Goal: Task Accomplishment & Management: Manage account settings

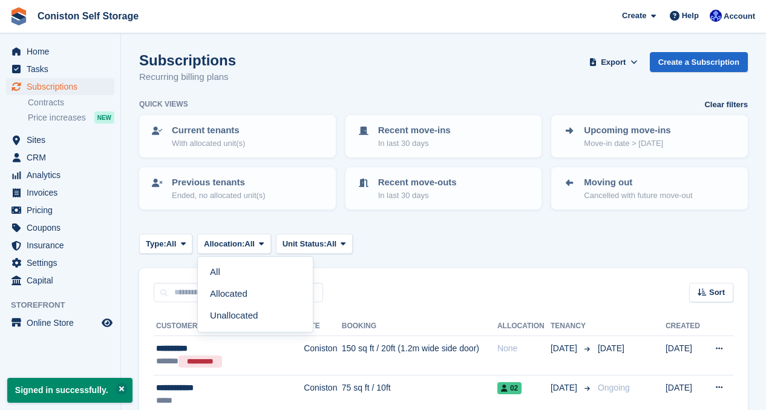
click at [482, 93] on div "Subscriptions Recurring billing plans Export Export Subscriptions Export a CSV …" at bounding box center [443, 75] width 609 height 47
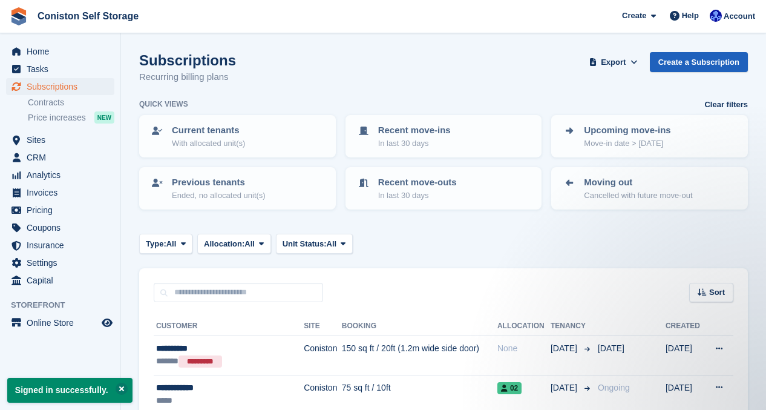
click at [680, 64] on link "Create a Subscription" at bounding box center [699, 62] width 98 height 20
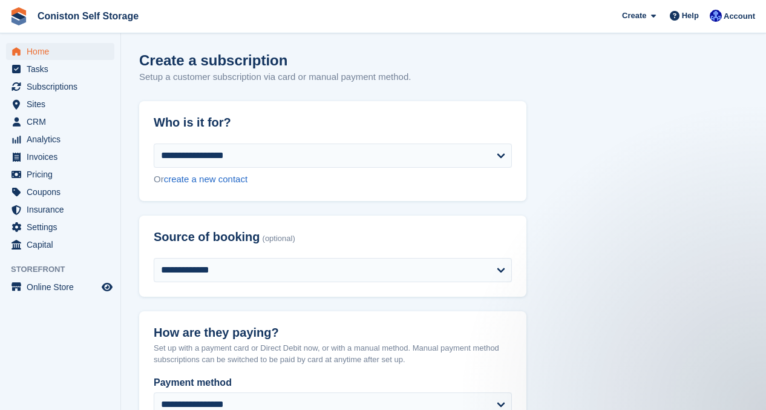
click at [52, 47] on span "Home" at bounding box center [63, 51] width 73 height 17
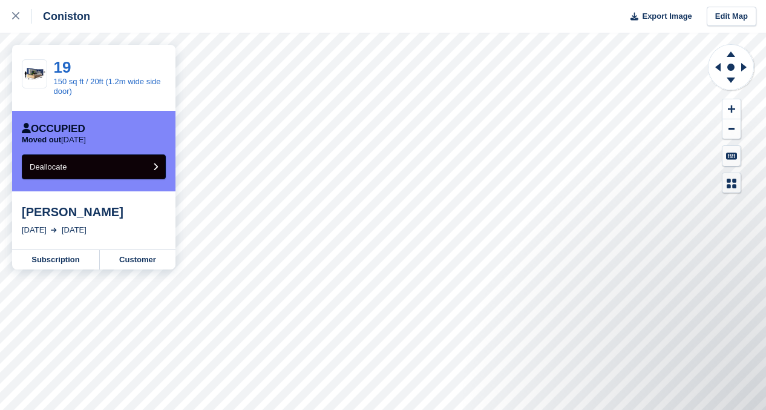
click at [63, 174] on button "Deallocate" at bounding box center [94, 166] width 144 height 25
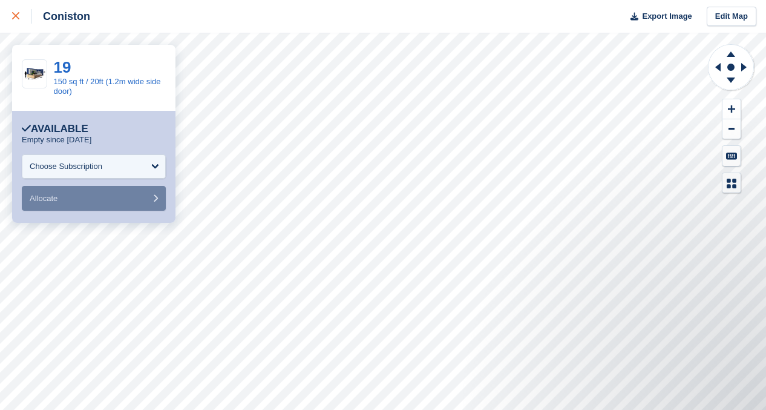
click at [14, 14] on icon at bounding box center [15, 15] width 7 height 7
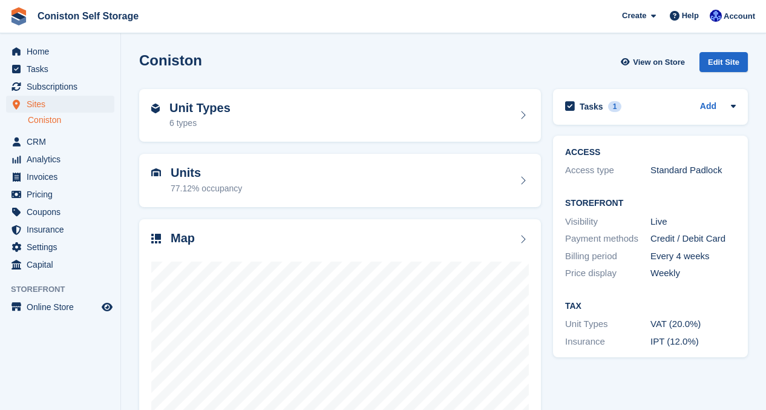
click at [44, 122] on link "Coniston" at bounding box center [71, 119] width 87 height 11
click at [206, 117] on div "6 types" at bounding box center [199, 123] width 61 height 13
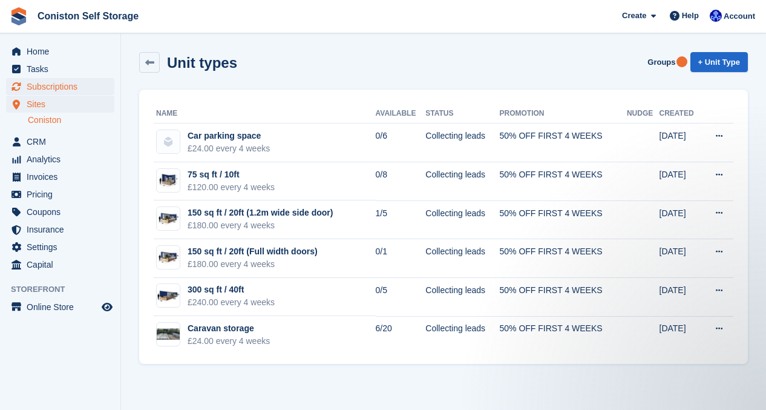
click at [54, 89] on span "Subscriptions" at bounding box center [63, 86] width 73 height 17
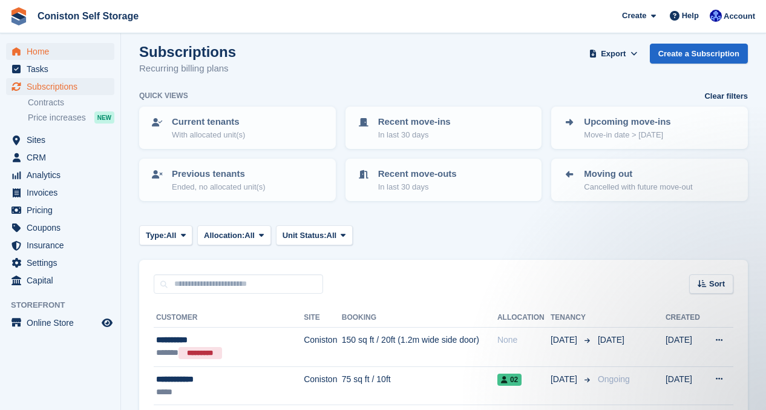
click at [51, 49] on span "Home" at bounding box center [63, 51] width 73 height 17
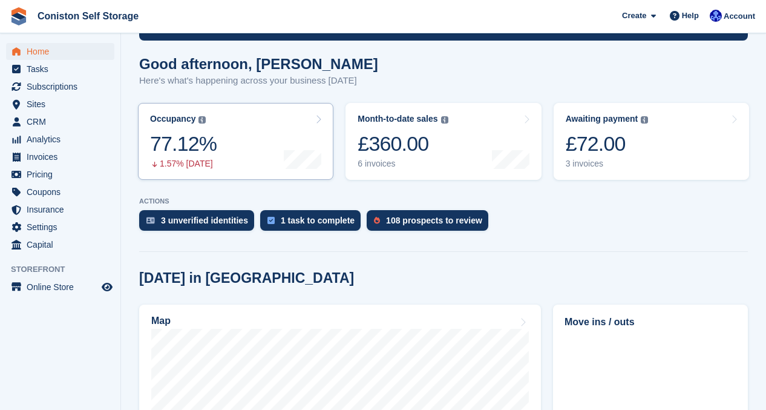
scroll to position [108, 0]
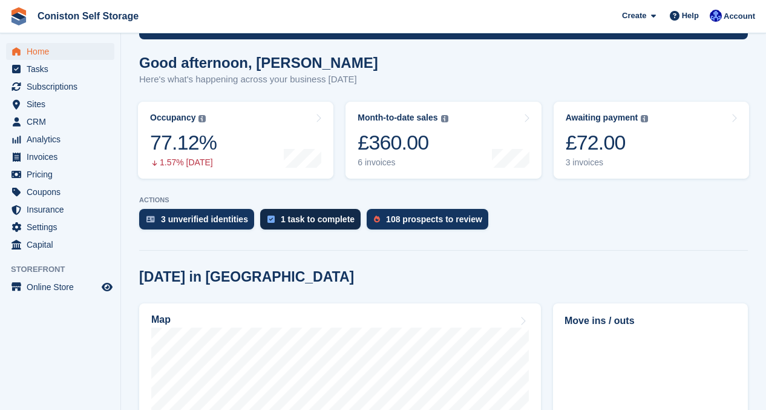
click at [301, 214] on div "1 task to complete" at bounding box center [318, 219] width 74 height 10
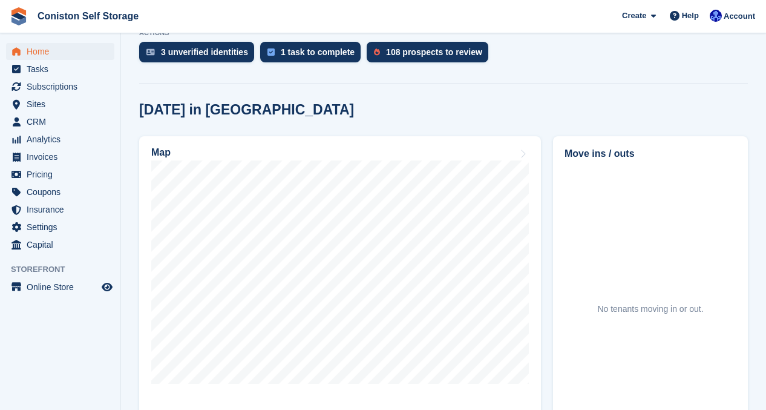
scroll to position [277, 0]
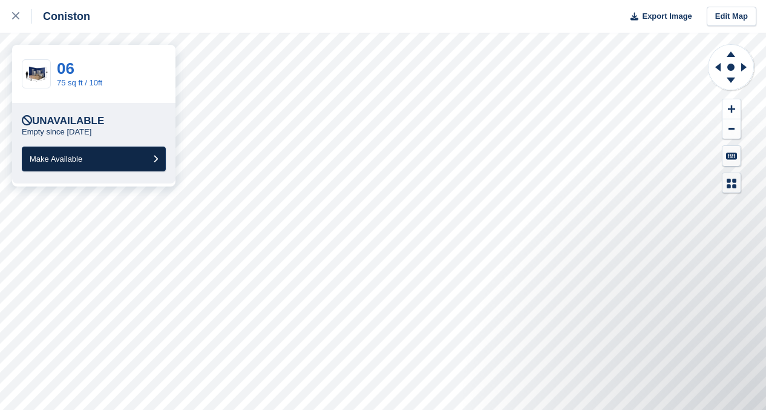
click at [94, 154] on button "Make Available" at bounding box center [94, 158] width 144 height 25
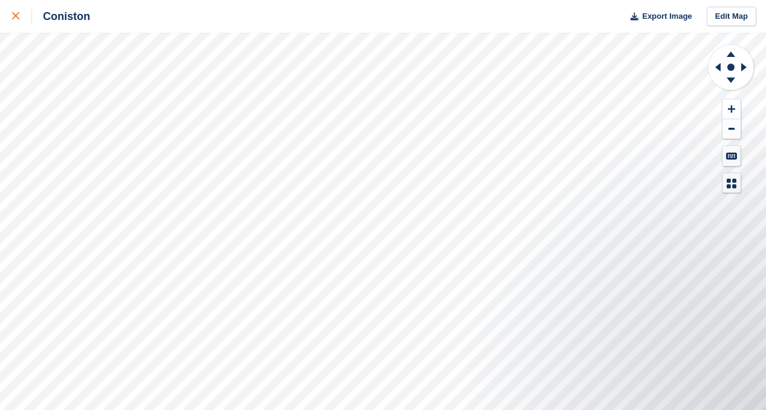
click at [11, 13] on link at bounding box center [16, 16] width 32 height 33
